Goal: Task Accomplishment & Management: Complete application form

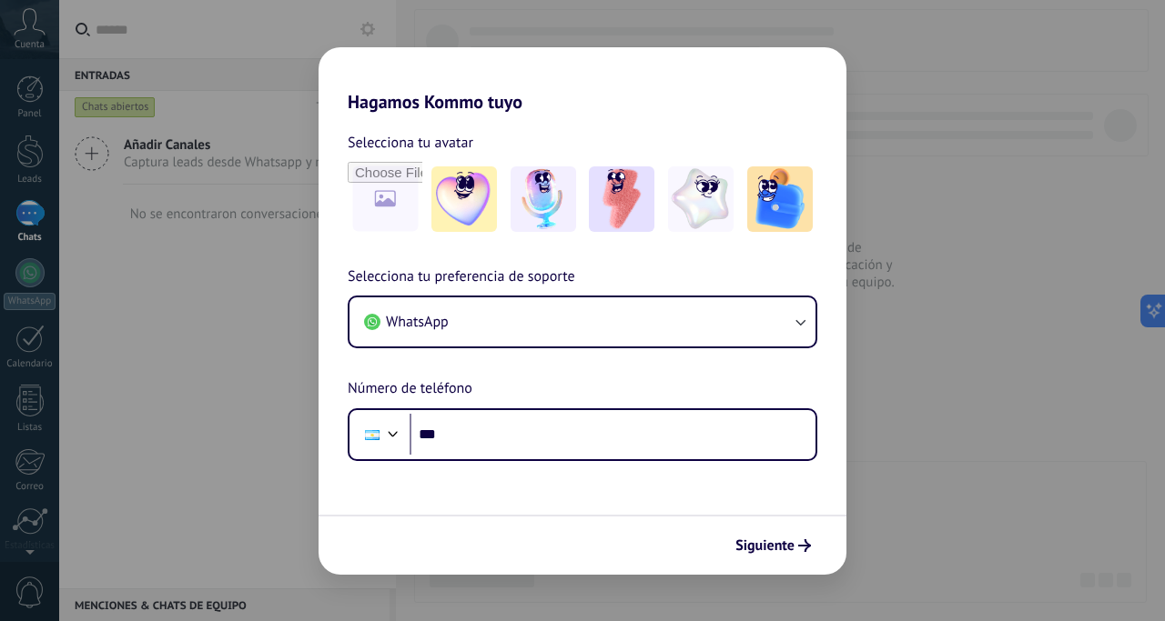
click at [1083, 435] on div "Hagamos Kommo tuyo Selecciona tu avatar Selecciona tu preferencia de soporte Wh…" at bounding box center [582, 310] width 1165 height 621
click at [242, 502] on div "Hagamos Kommo tuyo Selecciona tu avatar Selecciona tu preferencia de soporte Wh…" at bounding box center [582, 310] width 1165 height 621
